Goal: Information Seeking & Learning: Learn about a topic

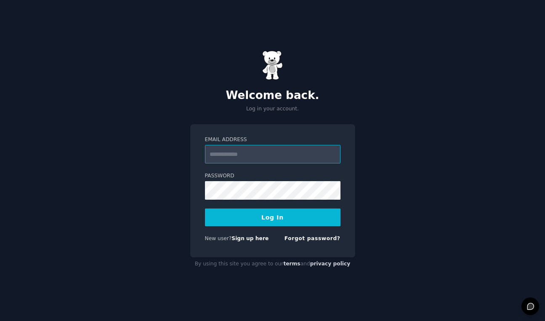
type input "**********"
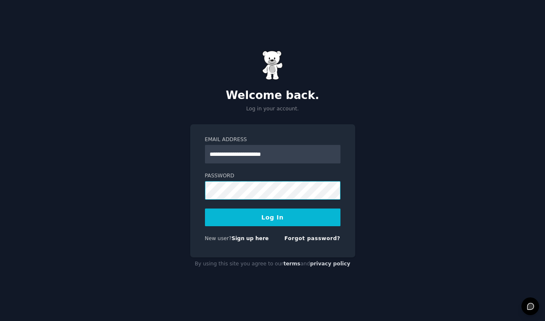
click at [272, 217] on button "Log In" at bounding box center [273, 217] width 136 height 18
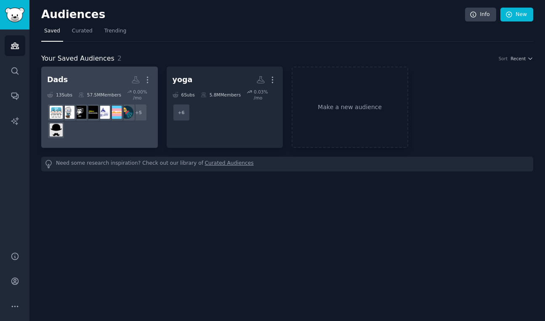
click at [78, 78] on h2 "Dads More" at bounding box center [99, 79] width 105 height 15
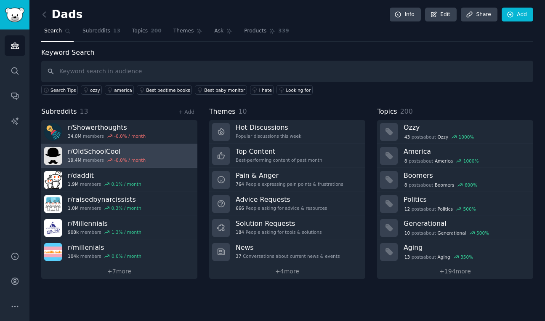
click at [92, 152] on h3 "r/ OldSchoolCool" at bounding box center [107, 151] width 78 height 9
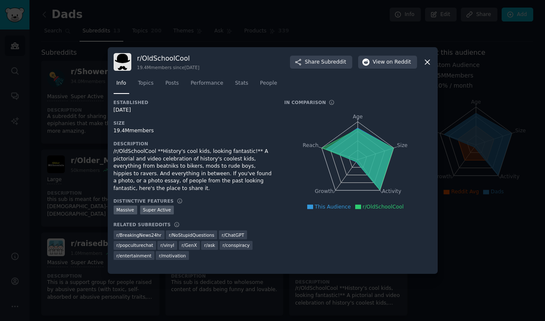
click at [428, 61] on icon at bounding box center [427, 62] width 5 height 5
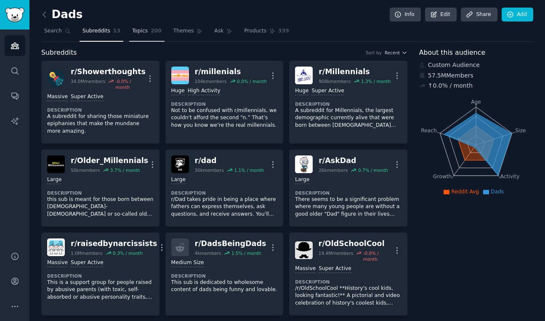
click at [142, 30] on span "Topics" at bounding box center [140, 31] width 16 height 8
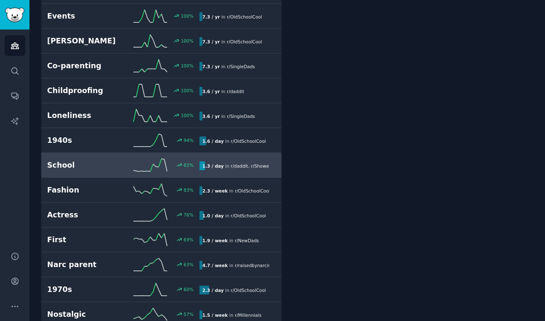
scroll to position [565, 0]
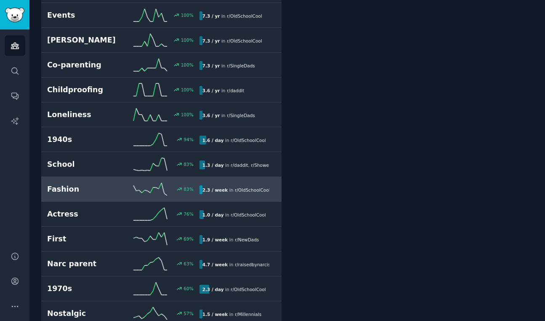
click at [105, 192] on h2 "Fashion" at bounding box center [85, 189] width 76 height 11
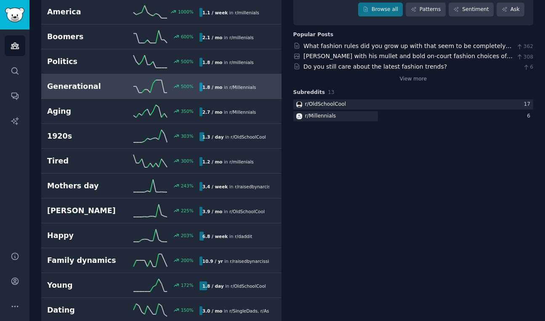
scroll to position [134, 0]
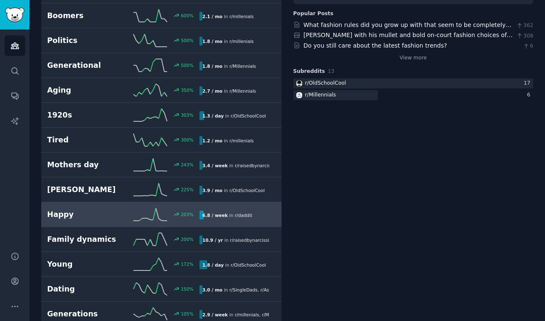
click at [75, 217] on h2 "Happy" at bounding box center [85, 214] width 76 height 11
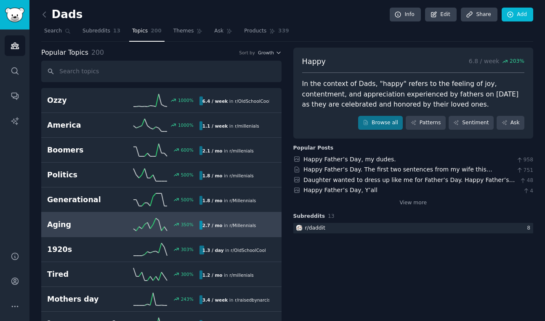
click at [100, 221] on h2 "Aging" at bounding box center [85, 224] width 76 height 11
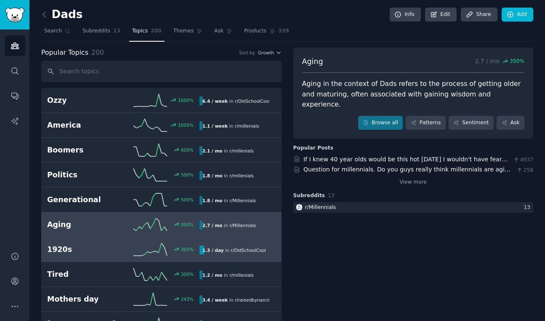
click at [84, 253] on h2 "1920s" at bounding box center [85, 249] width 76 height 11
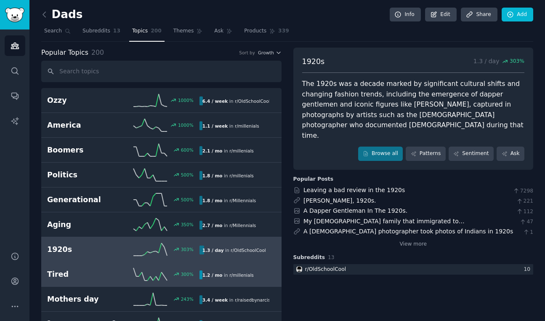
click at [81, 280] on link "Tired 300 % 1.2 / mo in r/ millenials" at bounding box center [161, 274] width 240 height 25
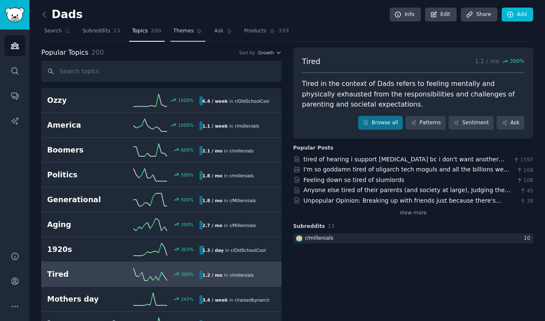
click at [184, 30] on span "Themes" at bounding box center [183, 31] width 21 height 8
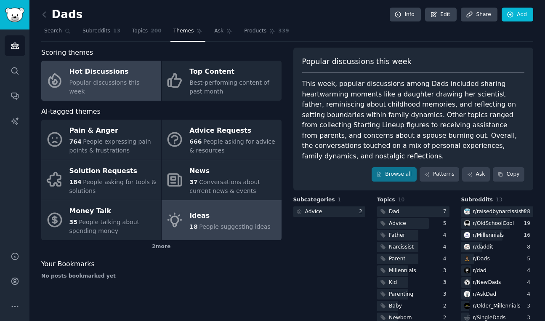
click at [210, 216] on div "Ideas" at bounding box center [229, 215] width 81 height 13
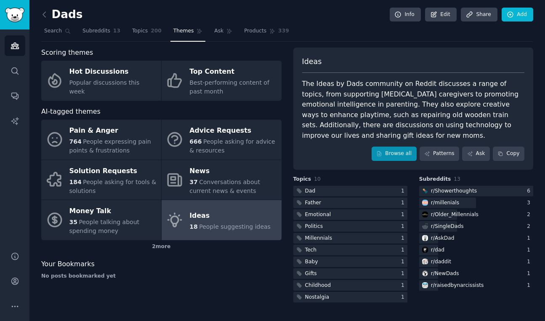
click at [399, 155] on link "Browse all" at bounding box center [394, 153] width 45 height 14
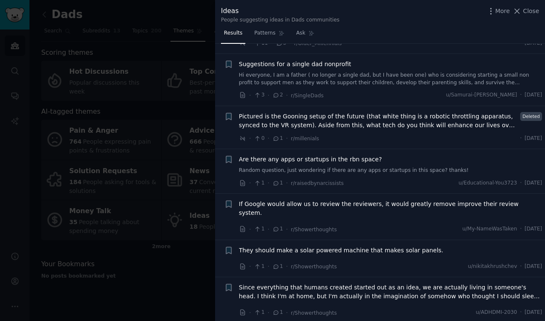
scroll to position [259, 0]
click at [520, 11] on icon at bounding box center [517, 11] width 9 height 9
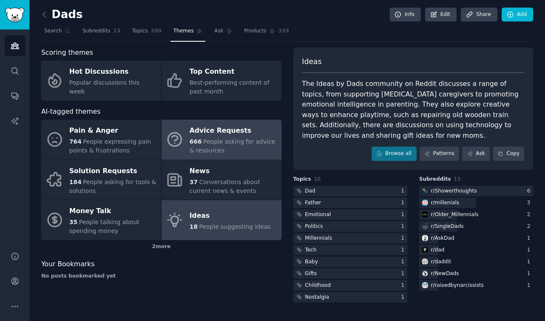
click at [213, 135] on div "Advice Requests" at bounding box center [233, 130] width 88 height 13
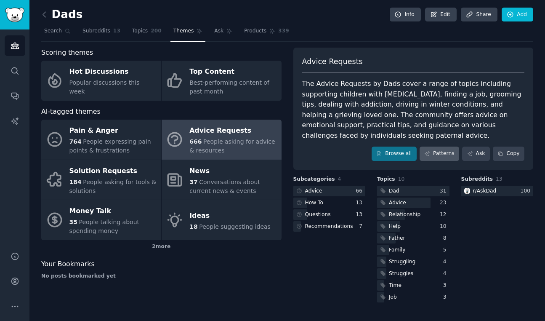
click at [444, 150] on link "Patterns" at bounding box center [440, 153] width 40 height 14
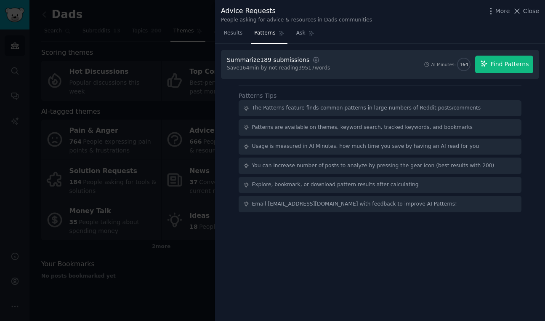
click at [503, 64] on span "Find Patterns" at bounding box center [510, 64] width 38 height 9
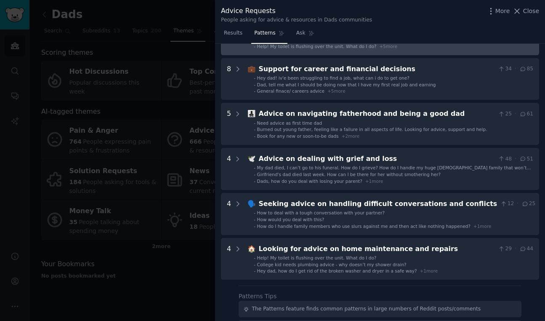
scroll to position [207, 0]
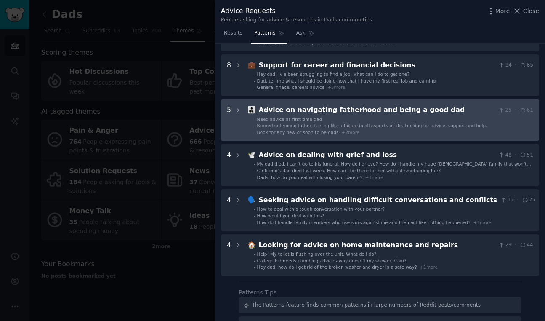
click at [389, 113] on div "Advice on navigating fatherhood and being a good dad" at bounding box center [377, 110] width 236 height 11
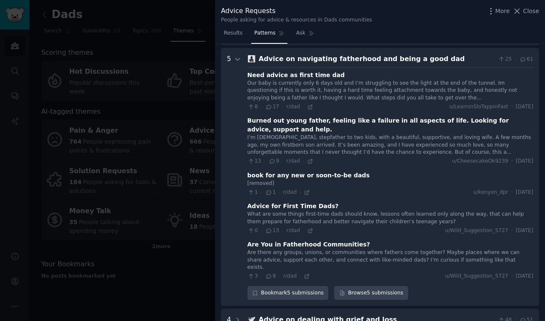
scroll to position [262, 0]
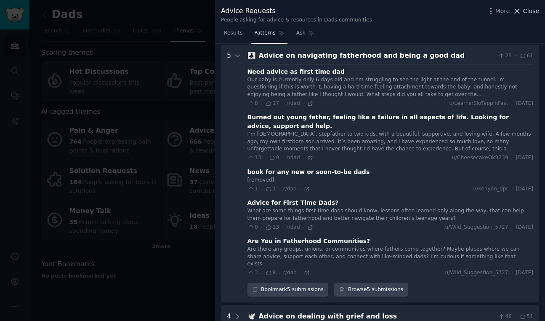
click at [521, 11] on icon at bounding box center [517, 11] width 9 height 9
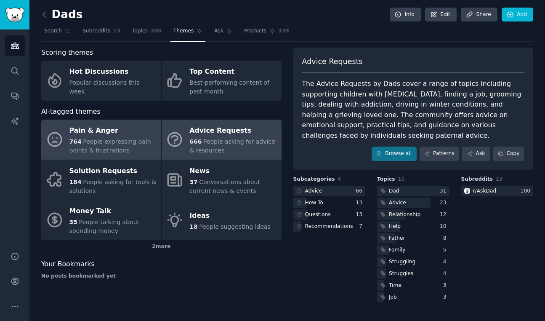
click at [93, 138] on span "People expressing pain points & frustrations" at bounding box center [110, 146] width 82 height 16
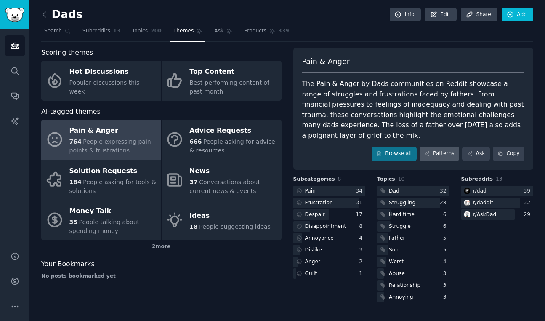
click at [441, 146] on link "Patterns" at bounding box center [440, 153] width 40 height 14
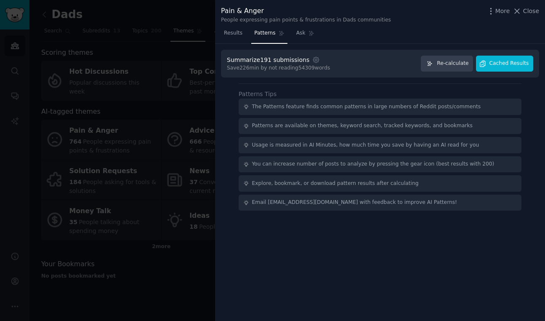
click at [502, 63] on span "Cached Results" at bounding box center [509, 64] width 40 height 8
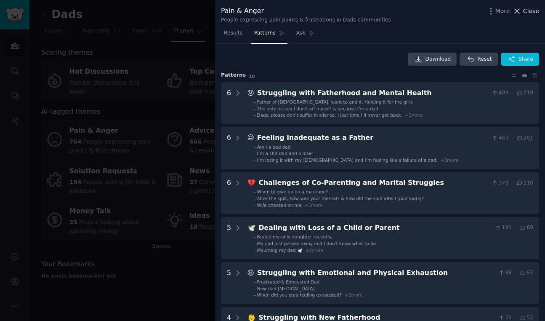
click at [524, 11] on span "Close" at bounding box center [531, 11] width 16 height 9
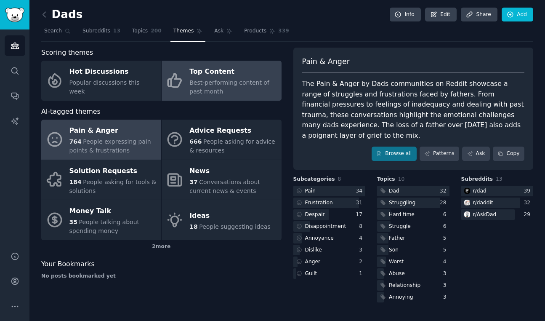
click at [197, 86] on div "Best-performing content of past month" at bounding box center [233, 87] width 88 height 18
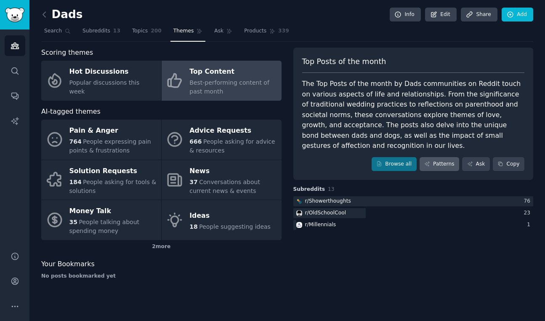
click at [443, 160] on link "Patterns" at bounding box center [440, 164] width 40 height 14
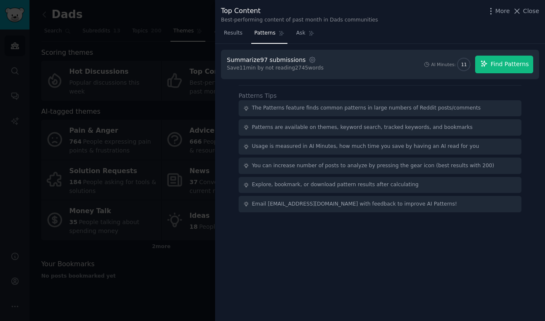
click at [499, 65] on span "Find Patterns" at bounding box center [510, 64] width 38 height 9
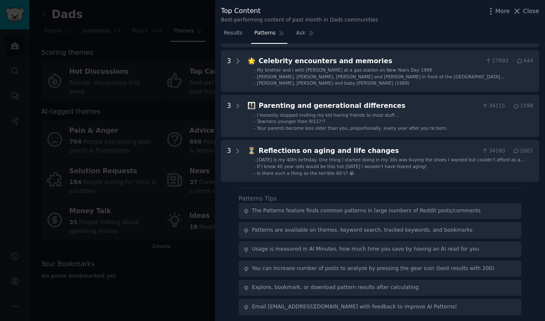
scroll to position [211, 0]
